Goal: Check status: Check status

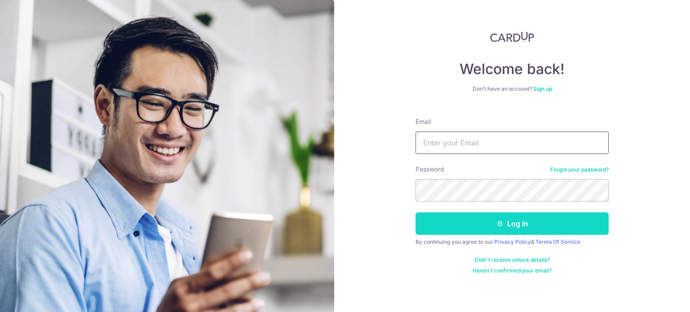
type input "ngeetat.tan@gmail.com"
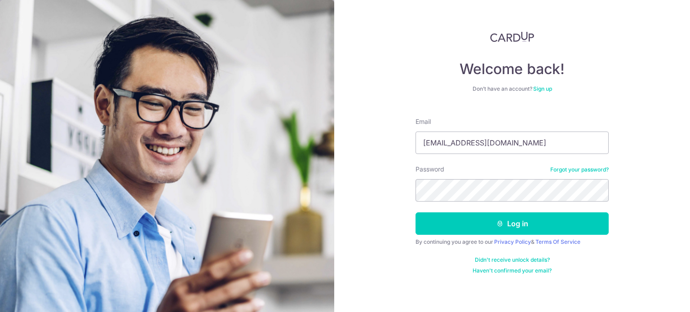
drag, startPoint x: 509, startPoint y: 230, endPoint x: 410, endPoint y: 82, distance: 178.1
click at [410, 82] on div "Welcome back! Don’t have an account? Sign up Email ngeetat.tan@gmail.com Passwo…" at bounding box center [512, 156] width 356 height 312
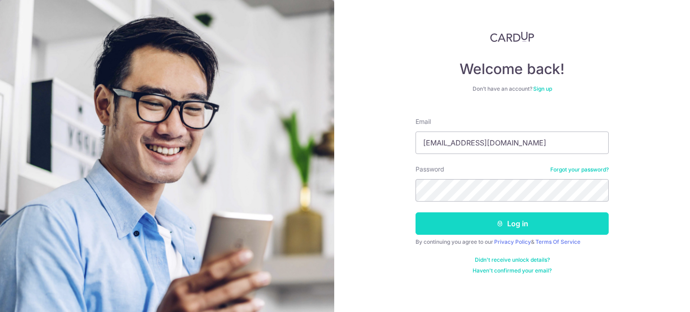
click at [506, 220] on button "Log in" at bounding box center [512, 224] width 193 height 22
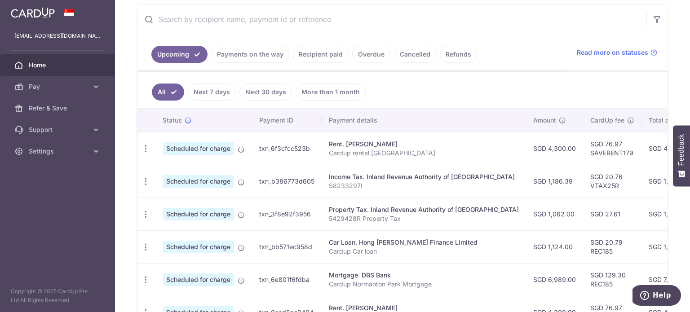
scroll to position [160, 0]
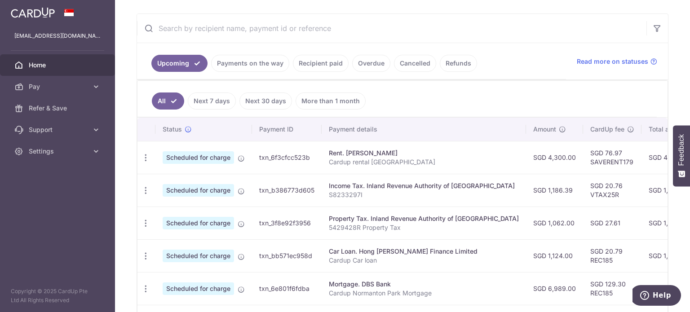
click at [308, 62] on link "Recipient paid" at bounding box center [321, 63] width 56 height 17
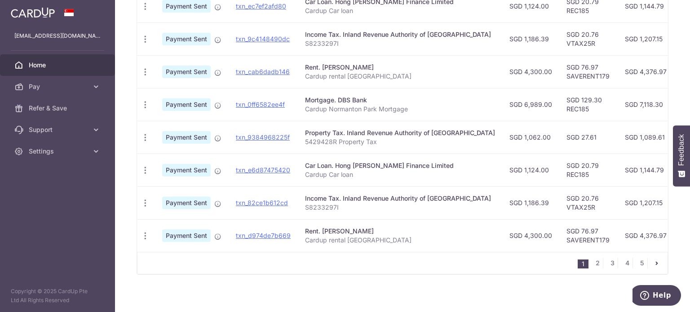
scroll to position [340, 0]
click at [597, 266] on link "2" at bounding box center [597, 263] width 11 height 11
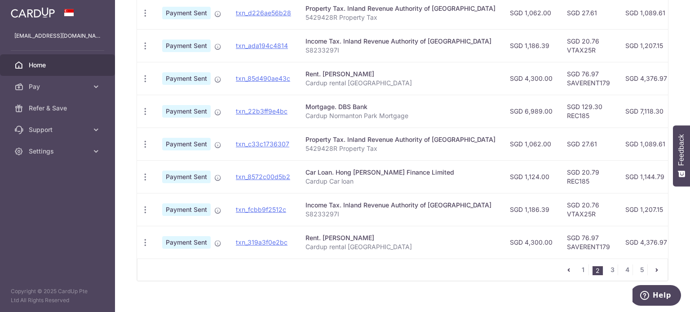
click at [609, 265] on link "3" at bounding box center [612, 270] width 11 height 11
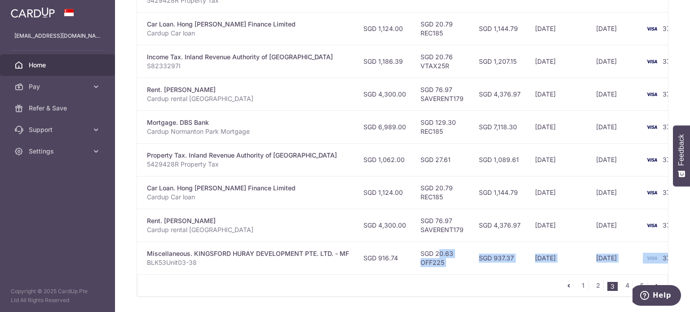
scroll to position [0, 181]
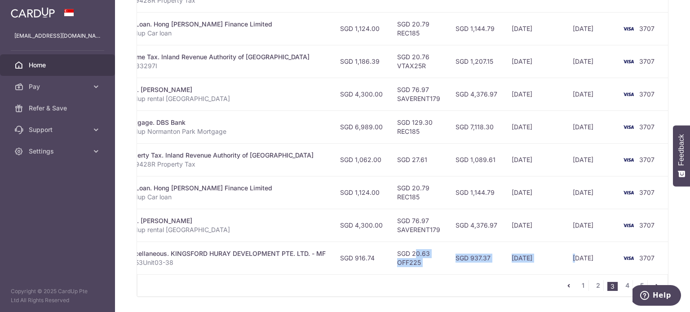
drag, startPoint x: 576, startPoint y: 251, endPoint x: 572, endPoint y: 255, distance: 5.7
click at [572, 255] on tr "PDF Receipt Payment Sent txn_27e5388c147 Miscellaneous. KINGSFORD HURAY DEVELOP…" at bounding box center [320, 258] width 729 height 33
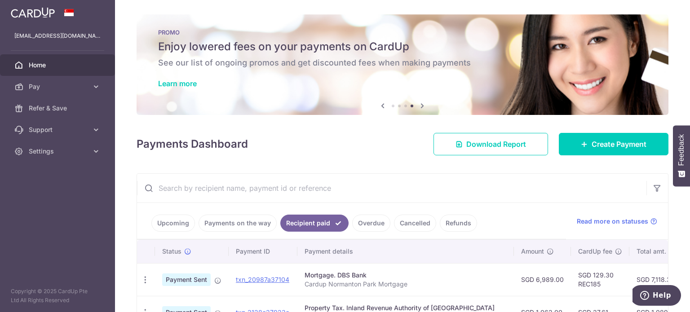
scroll to position [0, 0]
drag, startPoint x: 67, startPoint y: 155, endPoint x: 66, endPoint y: 160, distance: 4.6
click at [67, 156] on span "Settings" at bounding box center [58, 151] width 59 height 9
click at [37, 190] on span "Logout" at bounding box center [58, 194] width 59 height 9
